Goal: Complete application form

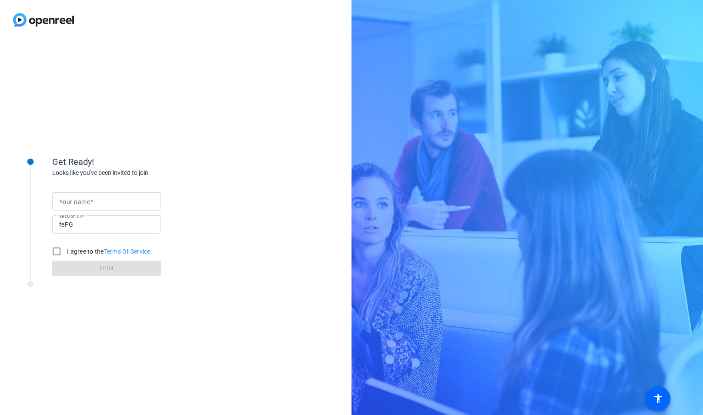
click at [139, 203] on input "Your name" at bounding box center [106, 201] width 95 height 10
type input "[PERSON_NAME]"
drag, startPoint x: 55, startPoint y: 251, endPoint x: 63, endPoint y: 255, distance: 9.2
click at [56, 251] on input "I agree to the Terms Of Service" at bounding box center [56, 251] width 17 height 17
checkbox input "true"
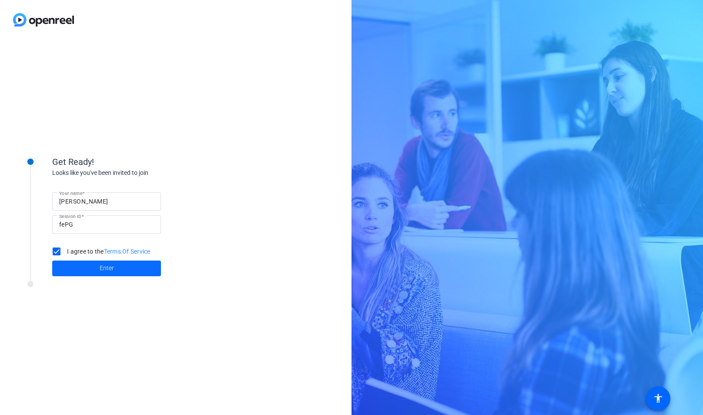
click at [77, 272] on span at bounding box center [106, 268] width 109 height 21
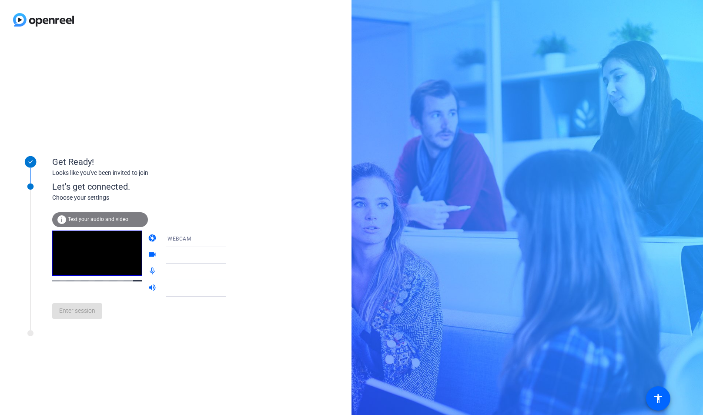
click at [208, 256] on div at bounding box center [199, 255] width 65 height 10
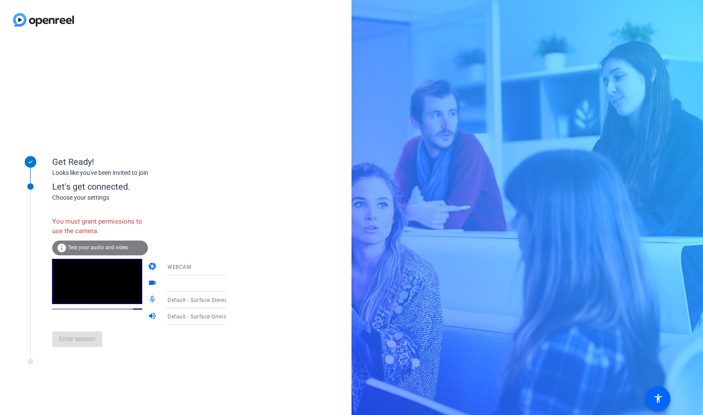
click at [202, 286] on div at bounding box center [199, 283] width 65 height 10
click at [230, 284] on icon at bounding box center [235, 283] width 10 height 10
click at [167, 269] on span "WEBCAM" at bounding box center [178, 267] width 23 height 6
click at [182, 298] on mat-option "DESKTOP" at bounding box center [189, 301] width 74 height 17
